Goal: Information Seeking & Learning: Understand process/instructions

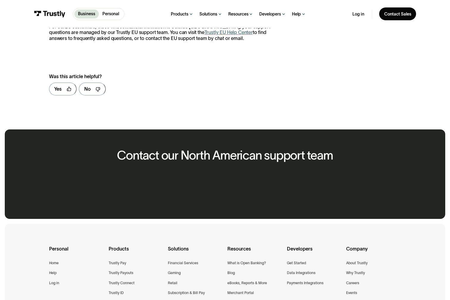
scroll to position [426, 0]
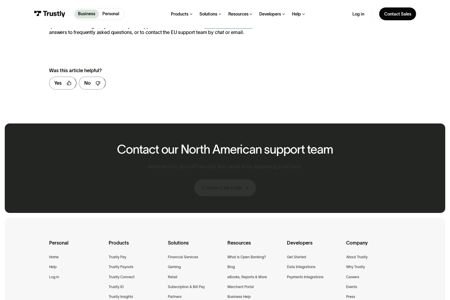
click at [196, 35] on p "For our EU customers , those whose financial institution is outside North Ameri…" at bounding box center [162, 27] width 227 height 18
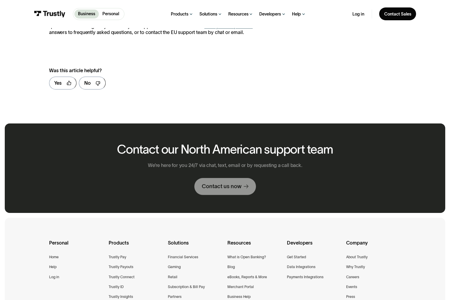
scroll to position [428, 0]
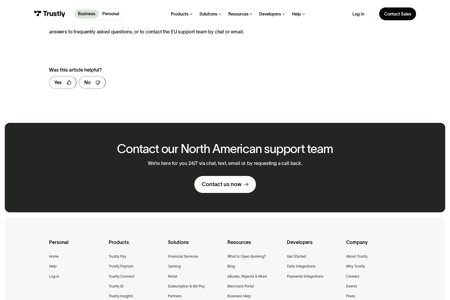
click at [205, 28] on link "Trustly EU Help Center" at bounding box center [229, 25] width 48 height 5
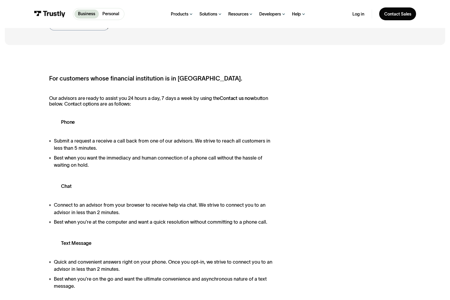
scroll to position [65, 0]
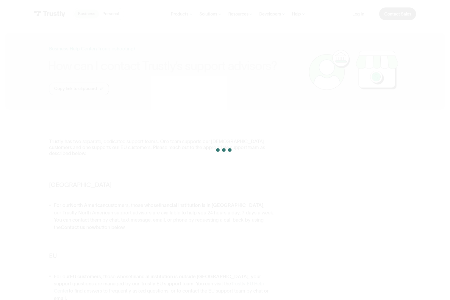
scroll to position [4, 0]
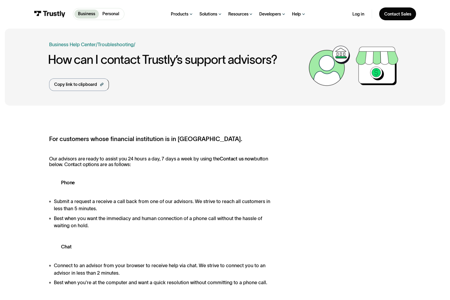
scroll to position [4, 0]
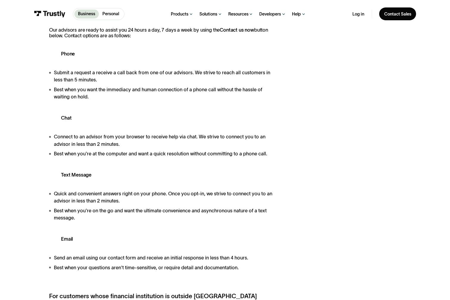
scroll to position [133, 0]
click at [102, 15] on p "Personal" at bounding box center [110, 14] width 17 height 6
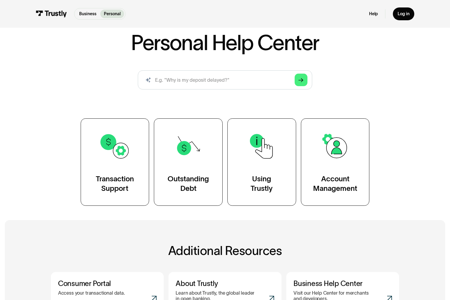
scroll to position [36, 0]
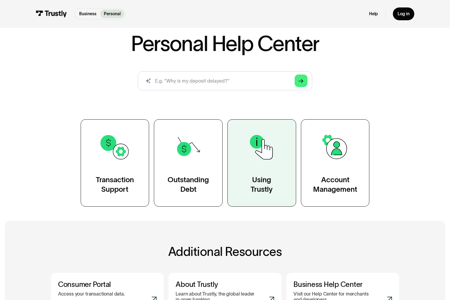
click at [285, 206] on link "Using Trustly" at bounding box center [262, 162] width 69 height 87
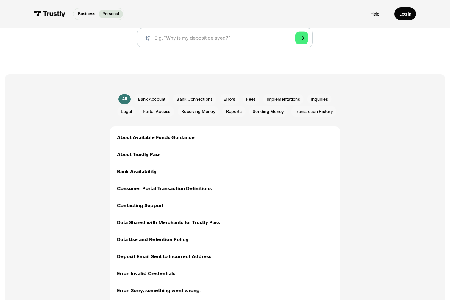
scroll to position [117, 0]
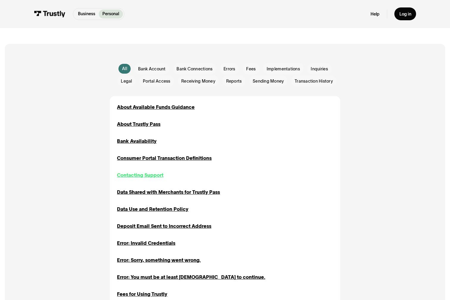
click at [124, 178] on div "Contacting Support" at bounding box center [140, 174] width 46 height 7
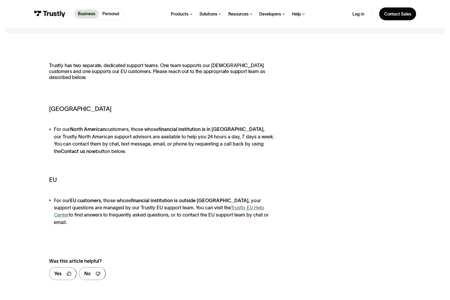
scroll to position [78, 0]
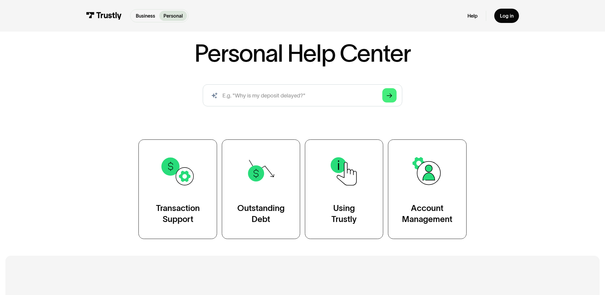
scroll to position [96, 0]
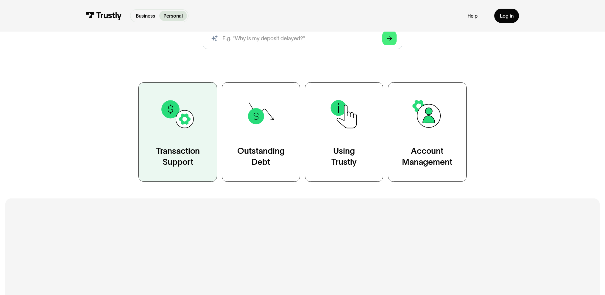
click at [173, 168] on div "Transaction Support" at bounding box center [178, 157] width 44 height 22
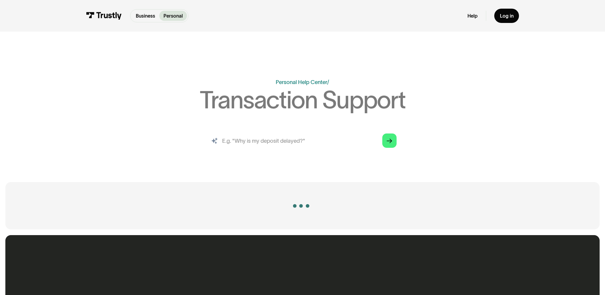
drag, startPoint x: 363, startPoint y: 171, endPoint x: 325, endPoint y: 164, distance: 38.9
click at [362, 152] on input "search" at bounding box center [302, 141] width 199 height 22
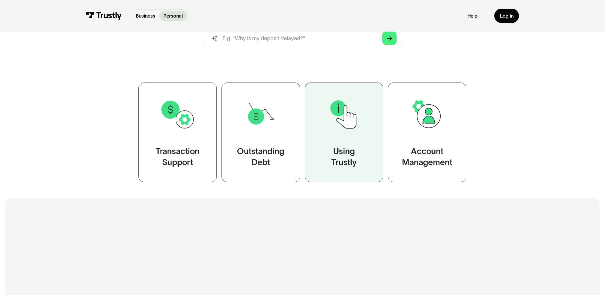
click at [347, 132] on img at bounding box center [345, 115] width 36 height 36
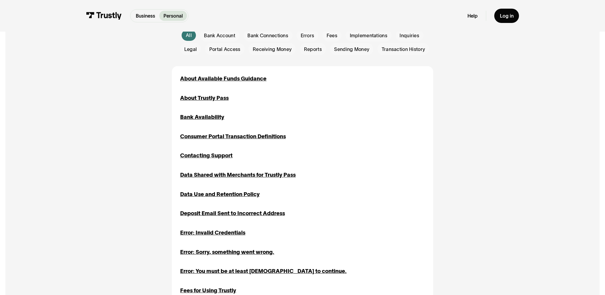
scroll to position [172, 0]
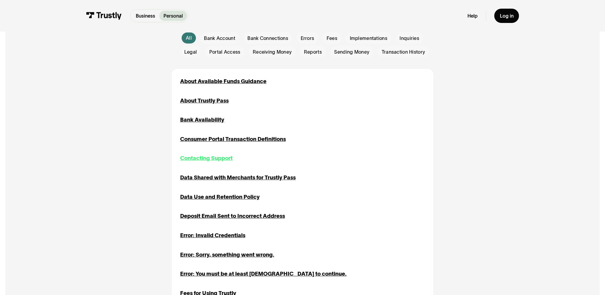
click at [206, 162] on div "Contacting Support" at bounding box center [206, 158] width 52 height 8
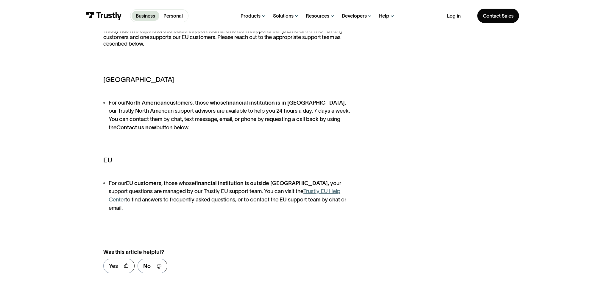
scroll to position [129, 0]
click at [211, 132] on li "For our North American customers, those whose financial institution is in North…" at bounding box center [231, 115] width 257 height 33
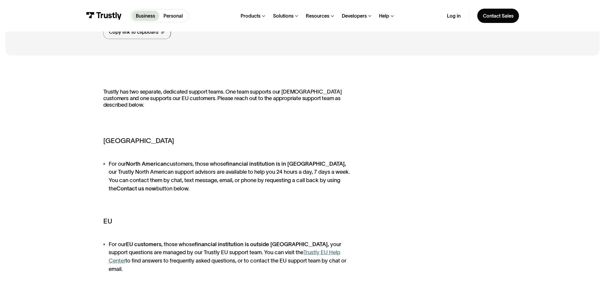
scroll to position [69, 0]
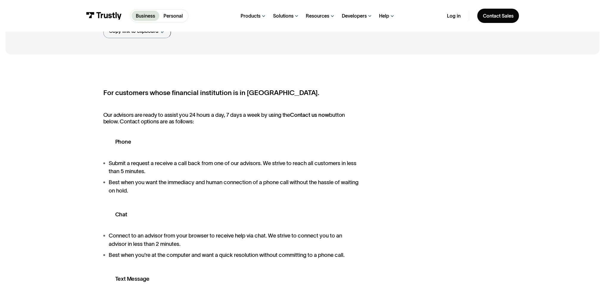
click at [572, 10] on div "Business Personal Business Personal Products Open Banking Payments Trustly Pay …" at bounding box center [302, 16] width 605 height 32
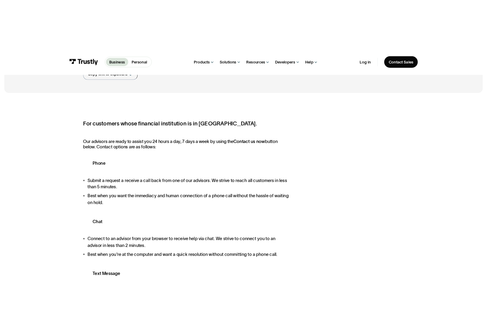
scroll to position [66, 0]
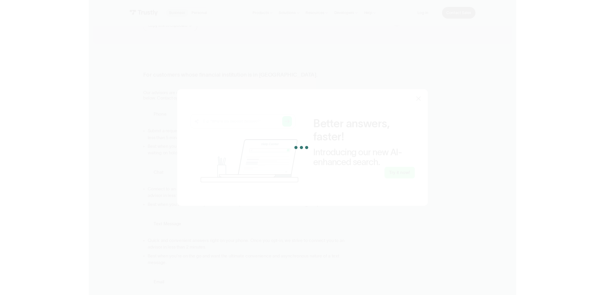
scroll to position [66, 0]
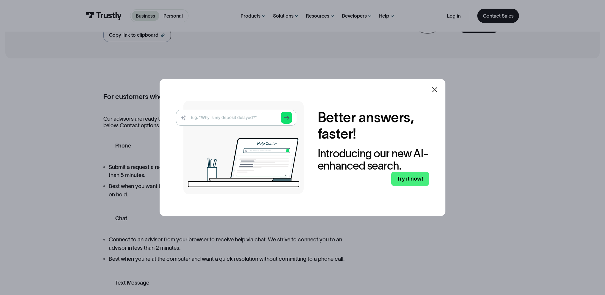
click at [434, 87] on icon at bounding box center [435, 89] width 5 height 5
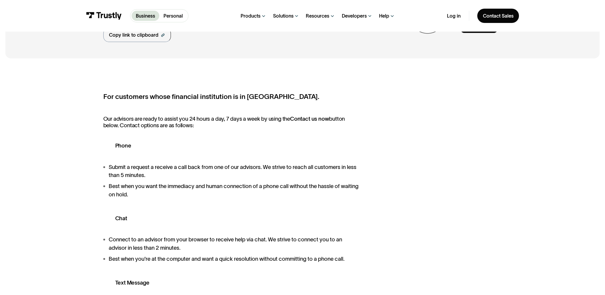
click at [164, 18] on p "Personal" at bounding box center [173, 15] width 19 height 7
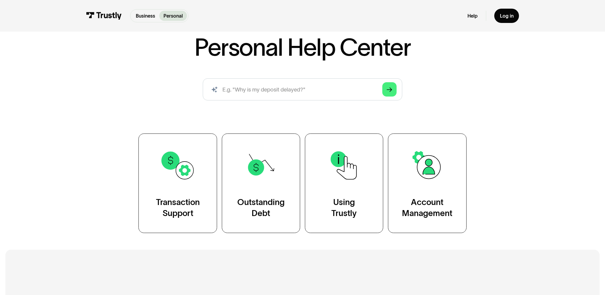
scroll to position [72, 0]
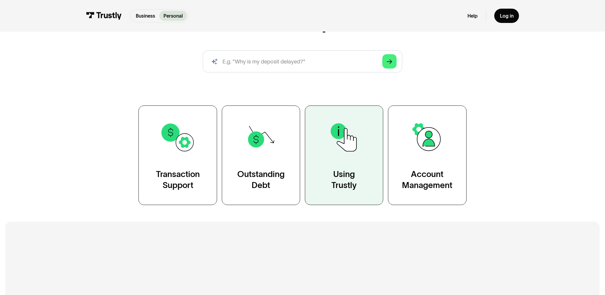
click at [357, 191] on div "Using Trustly" at bounding box center [344, 180] width 25 height 22
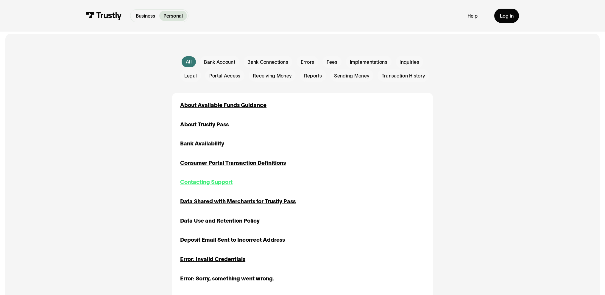
scroll to position [149, 0]
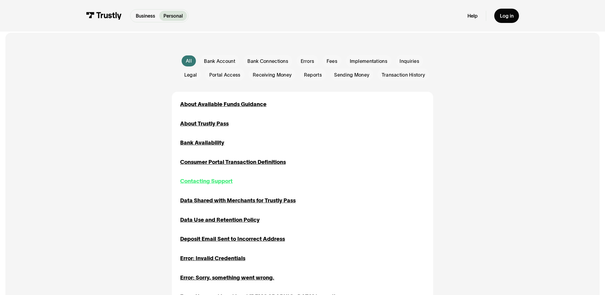
click at [198, 185] on div "Contacting Support" at bounding box center [206, 181] width 52 height 8
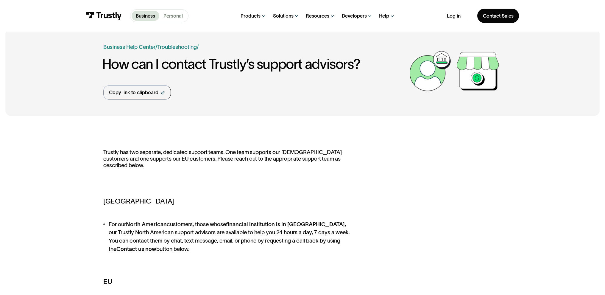
scroll to position [9, 0]
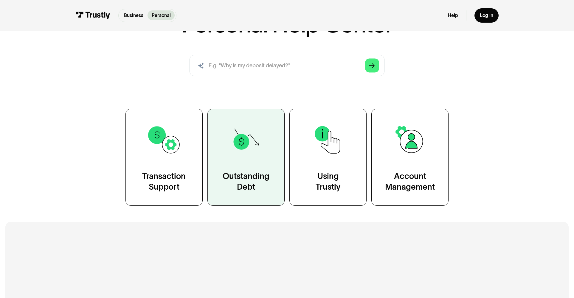
scroll to position [82, 0]
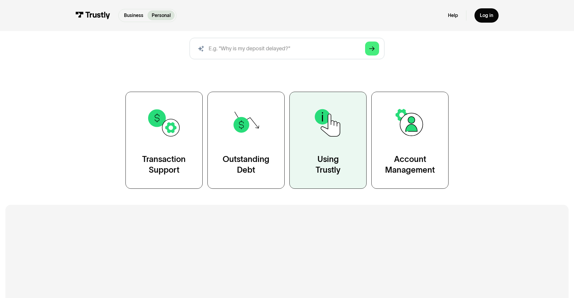
click at [321, 140] on img at bounding box center [327, 122] width 35 height 35
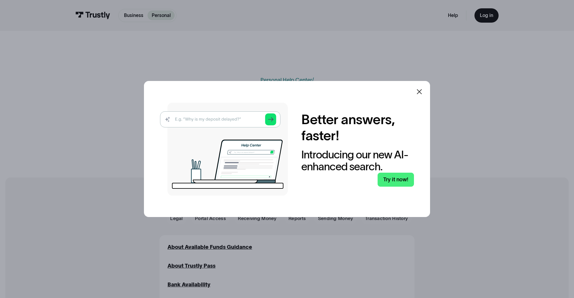
click at [420, 89] on icon at bounding box center [419, 91] width 5 height 5
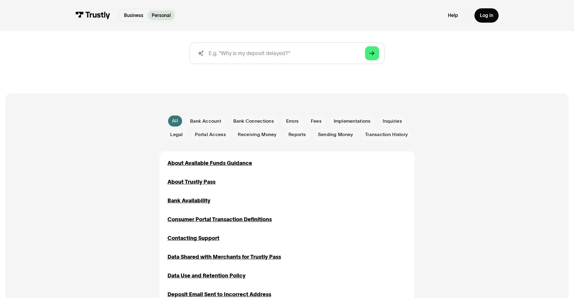
scroll to position [93, 0]
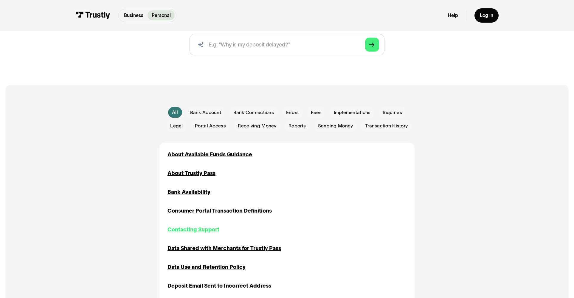
click at [186, 234] on div "Contacting Support" at bounding box center [193, 230] width 52 height 8
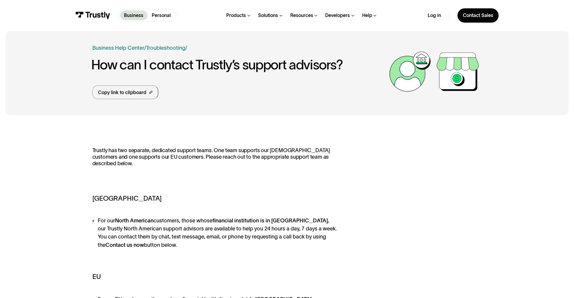
scroll to position [6, 0]
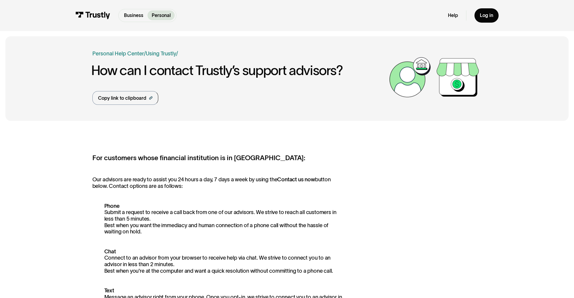
scroll to position [0, 0]
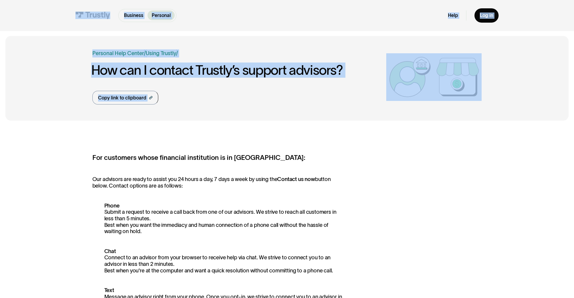
drag, startPoint x: 146, startPoint y: 159, endPoint x: 66, endPoint y: 23, distance: 158.0
click at [192, 20] on div "Business Personal Business Personal Help Log in Business Personal Help Log in" at bounding box center [286, 15] width 423 height 31
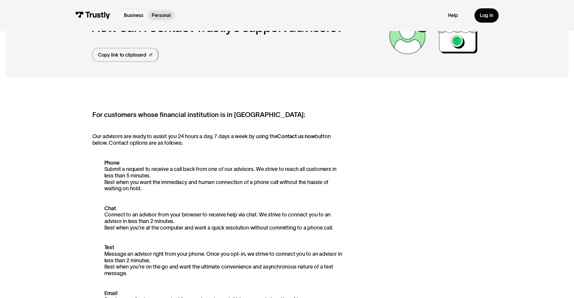
scroll to position [43, 0]
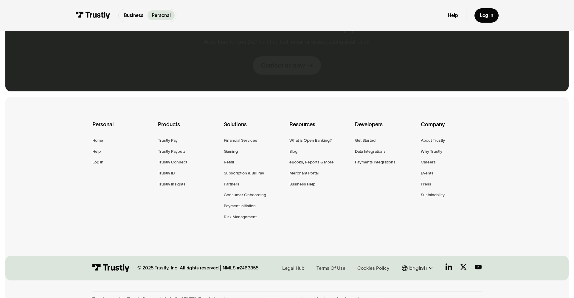
scroll to position [645, 0]
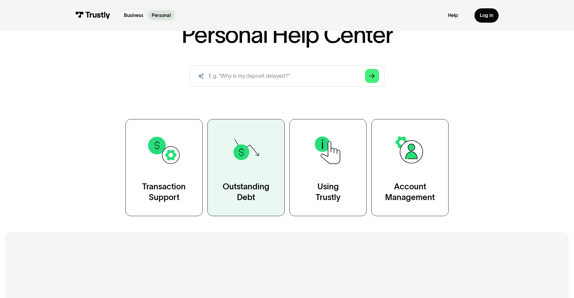
scroll to position [103, 0]
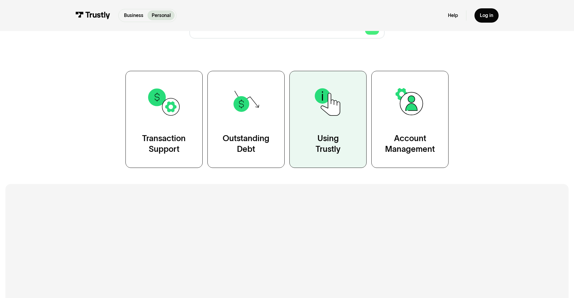
click at [330, 119] on img at bounding box center [327, 102] width 35 height 35
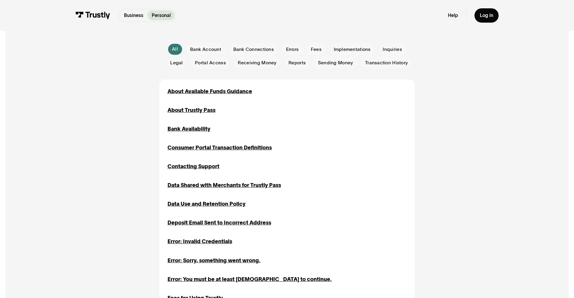
scroll to position [161, 0]
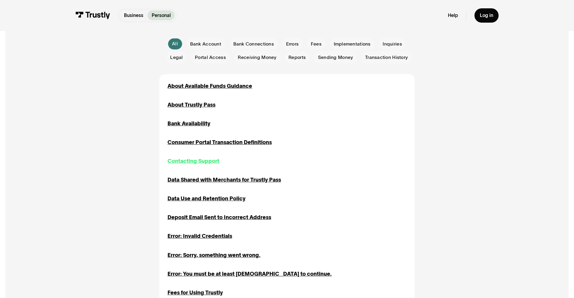
click at [182, 165] on div "Contacting Support" at bounding box center [193, 161] width 52 height 8
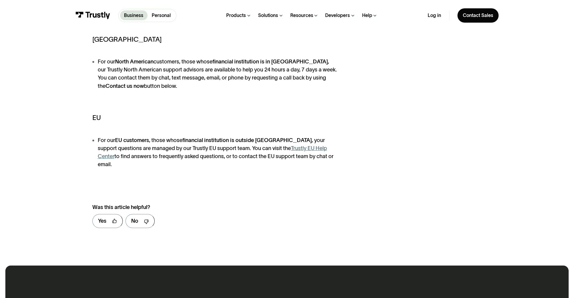
scroll to position [170, 0]
